Goal: Information Seeking & Learning: Compare options

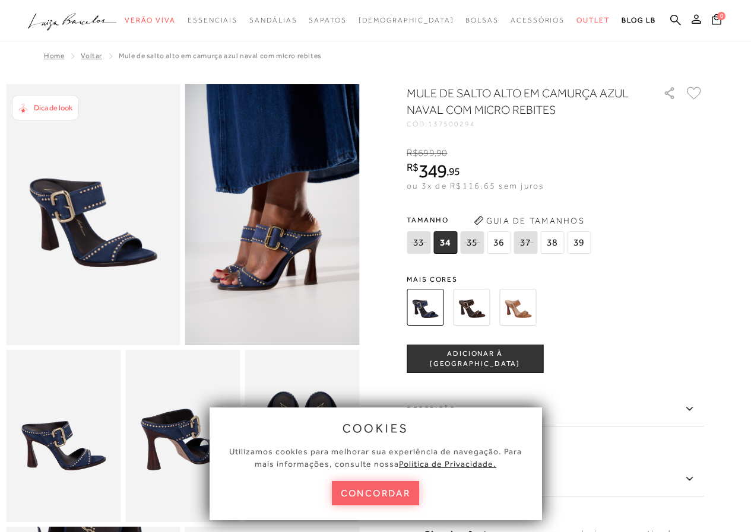
click at [280, 284] on img at bounding box center [272, 214] width 174 height 261
click at [532, 310] on img at bounding box center [517, 307] width 37 height 37
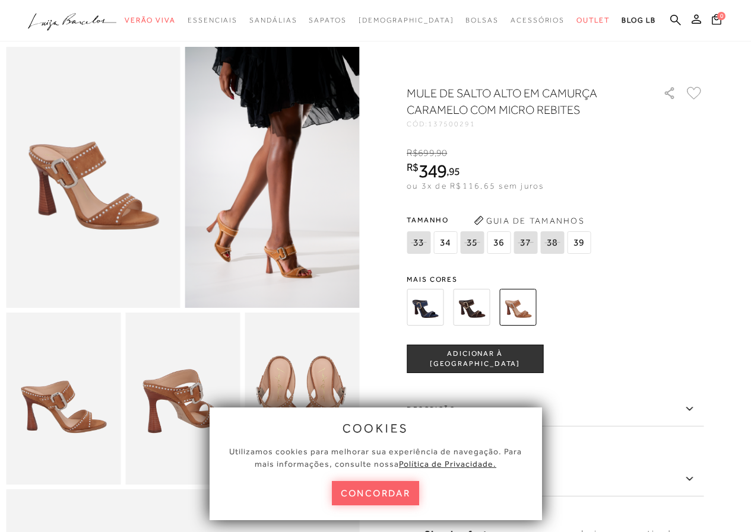
scroll to position [119, 0]
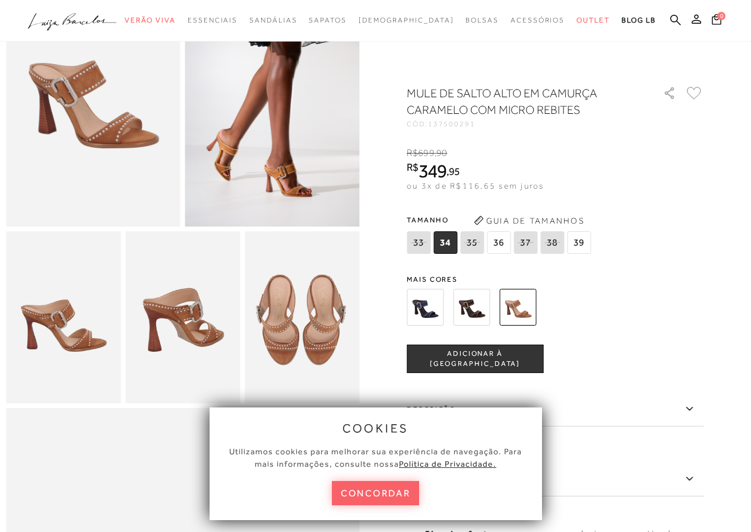
click at [218, 347] on img at bounding box center [182, 317] width 115 height 172
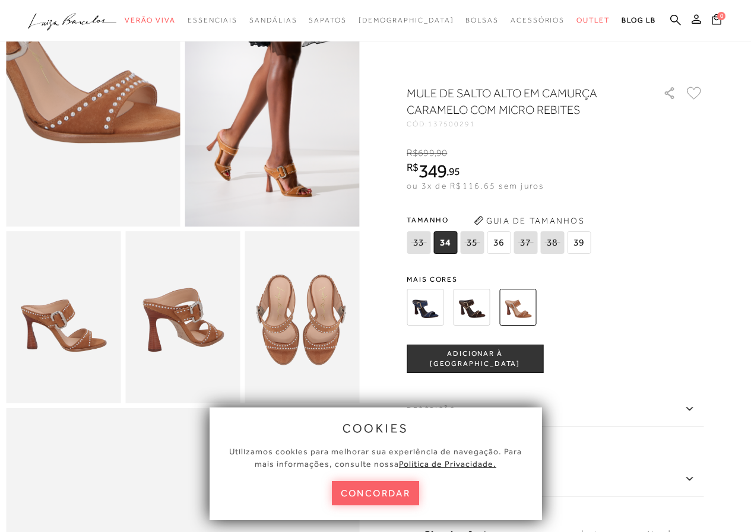
scroll to position [0, 0]
click at [126, 158] on img at bounding box center [58, 38] width 348 height 523
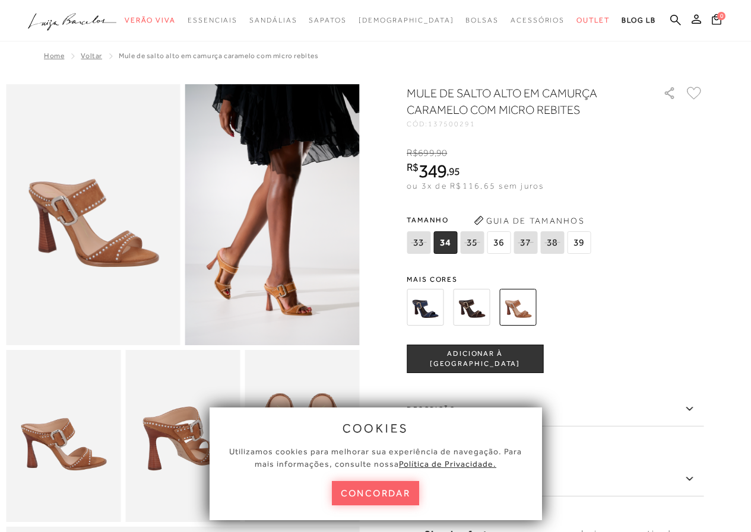
click at [483, 307] on img at bounding box center [471, 307] width 37 height 37
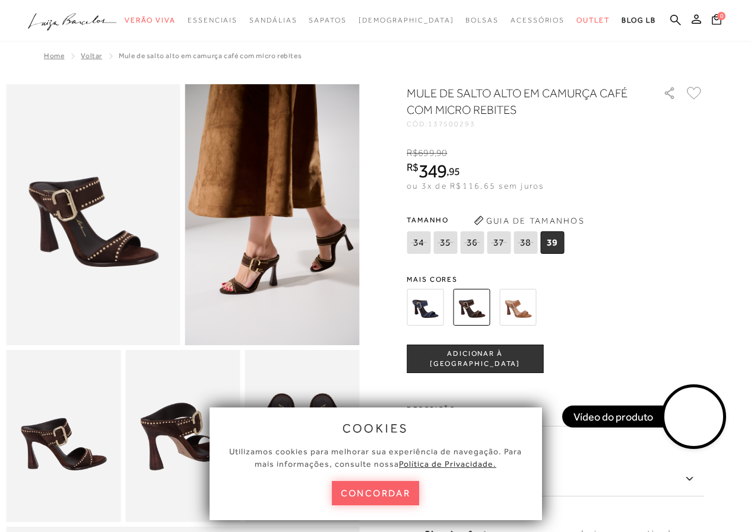
click at [428, 300] on img at bounding box center [424, 307] width 37 height 37
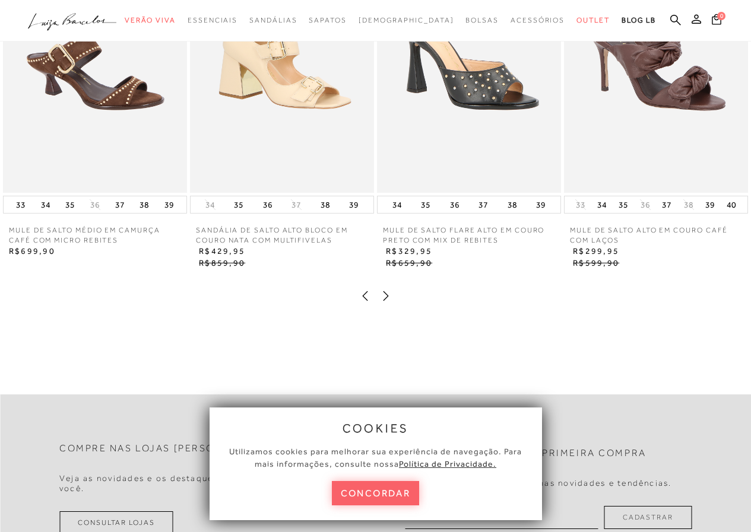
scroll to position [1068, 0]
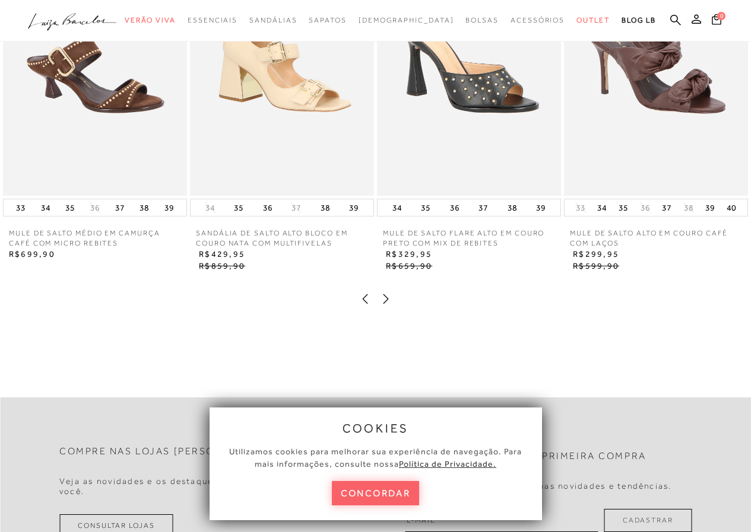
click at [390, 305] on icon at bounding box center [386, 299] width 12 height 12
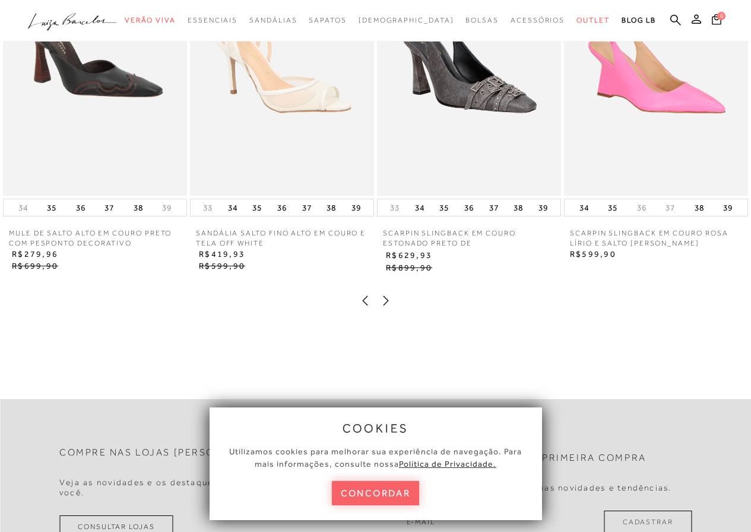
click at [390, 307] on icon at bounding box center [386, 301] width 12 height 12
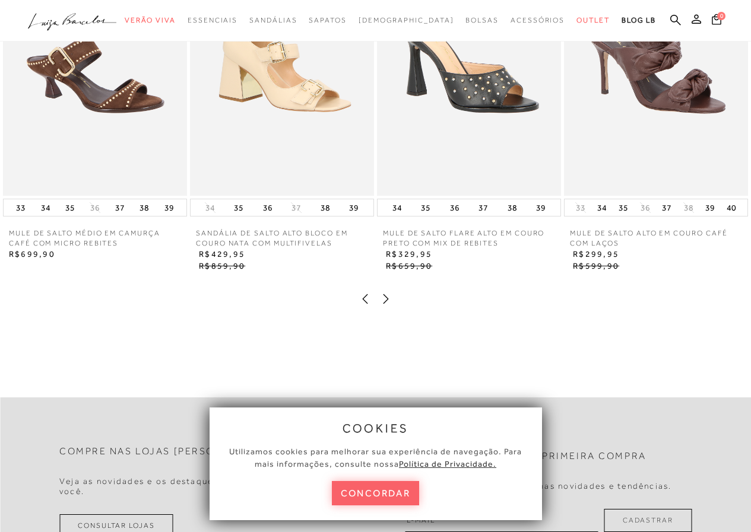
click at [390, 305] on icon at bounding box center [386, 299] width 12 height 12
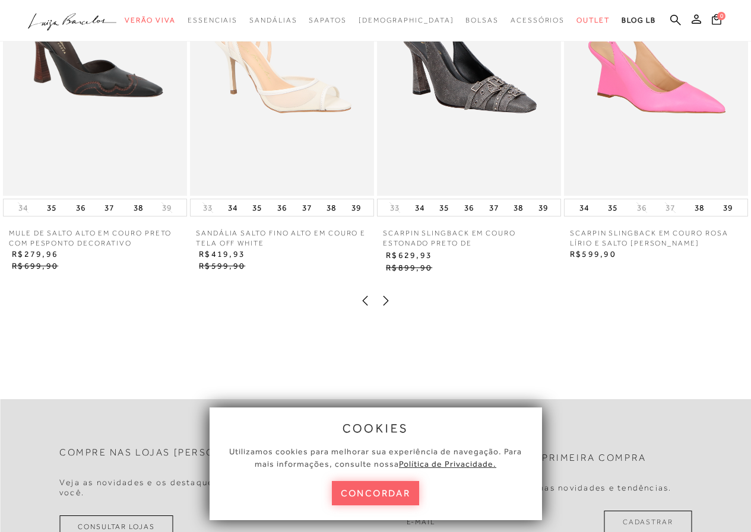
click at [390, 307] on icon at bounding box center [386, 301] width 12 height 12
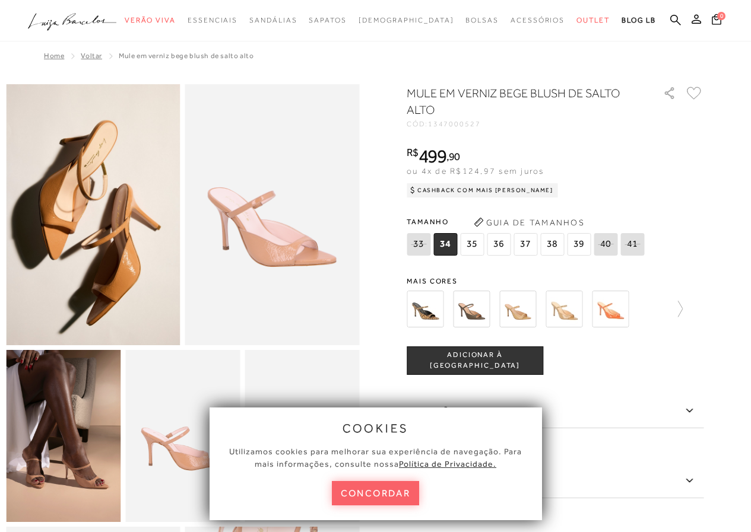
click at [379, 495] on button "concordar" at bounding box center [376, 493] width 88 height 24
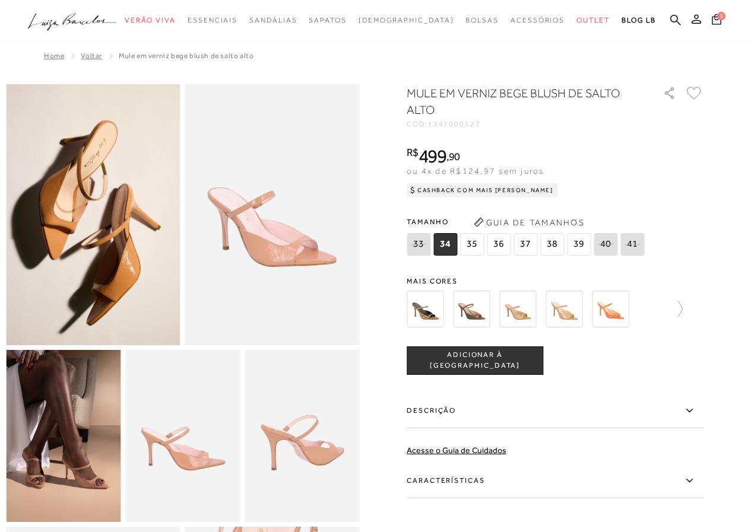
click at [417, 308] on img at bounding box center [424, 309] width 37 height 37
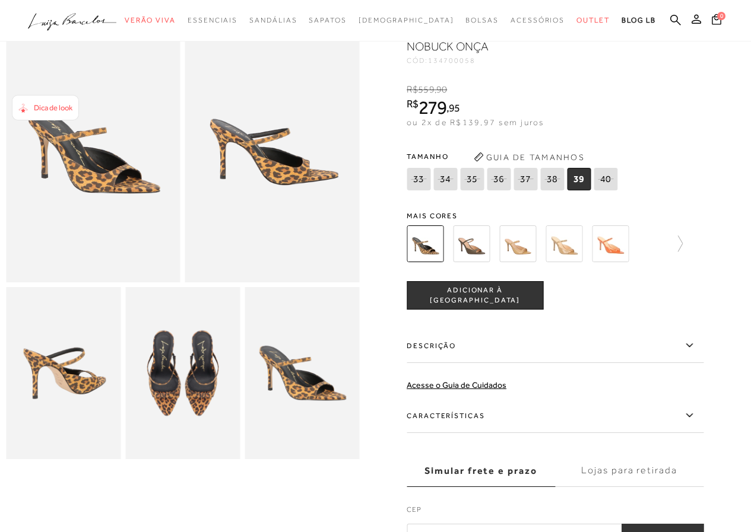
scroll to position [119, 0]
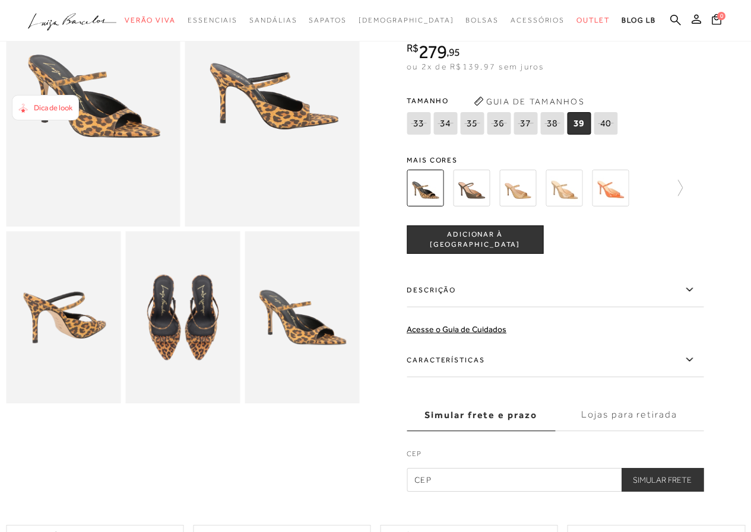
click at [703, 290] on label "Descrição" at bounding box center [554, 290] width 297 height 34
click at [0, 0] on input "Descrição" at bounding box center [0, 0] width 0 height 0
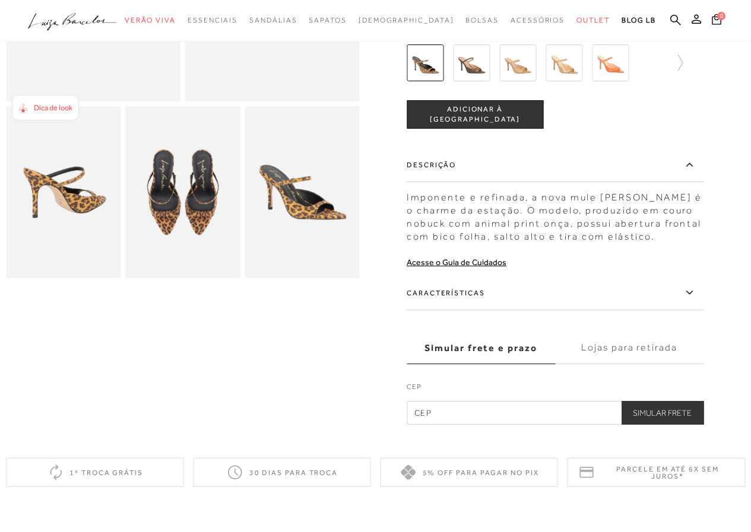
scroll to position [297, 0]
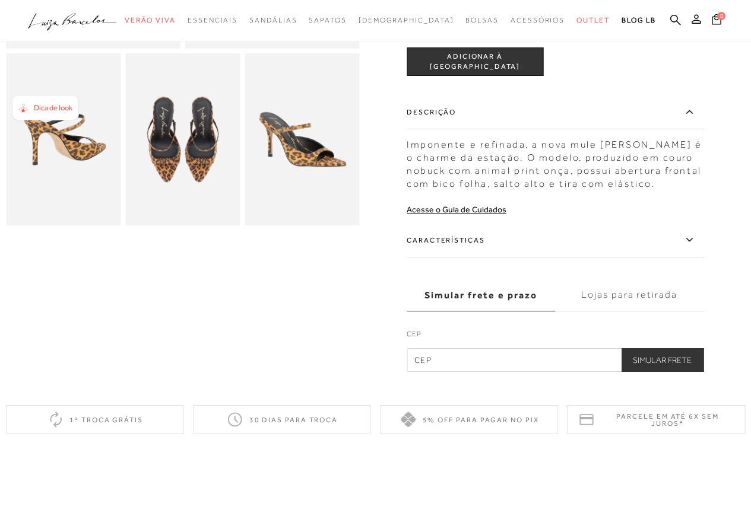
click at [688, 239] on icon at bounding box center [689, 240] width 14 height 15
click at [0, 0] on input "Características" at bounding box center [0, 0] width 0 height 0
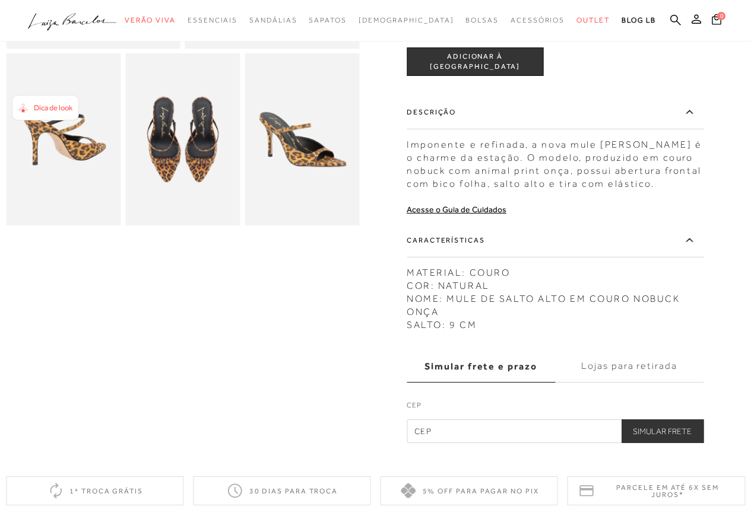
click at [155, 163] on img at bounding box center [182, 139] width 115 height 172
click at [264, 179] on img at bounding box center [301, 139] width 115 height 172
